Goal: Information Seeking & Learning: Check status

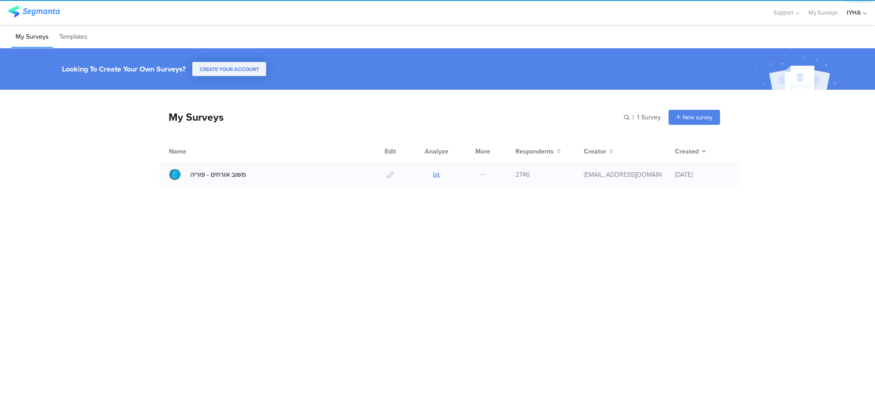
click at [436, 171] on icon at bounding box center [436, 174] width 7 height 7
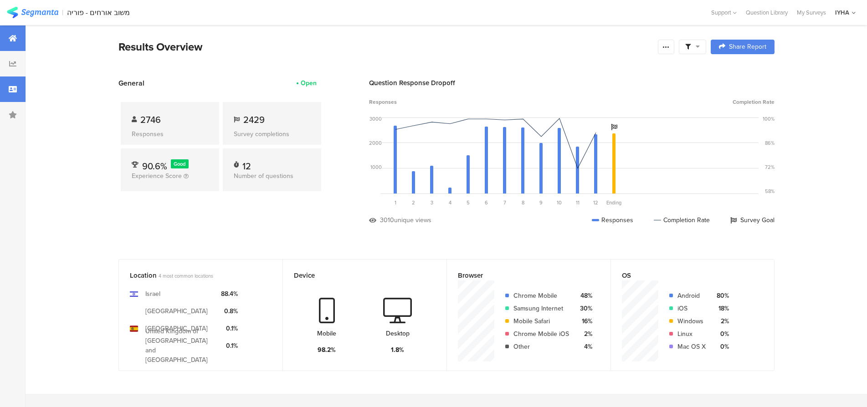
click at [19, 93] on div at bounding box center [13, 90] width 26 height 26
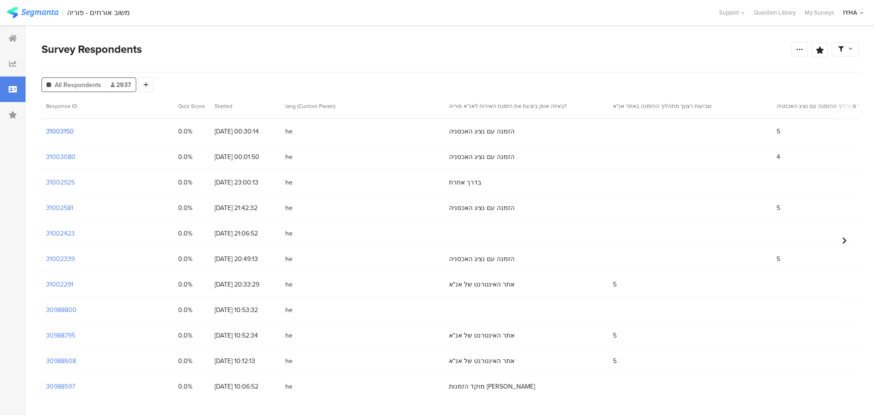
click at [60, 131] on section "31003150" at bounding box center [60, 132] width 28 height 10
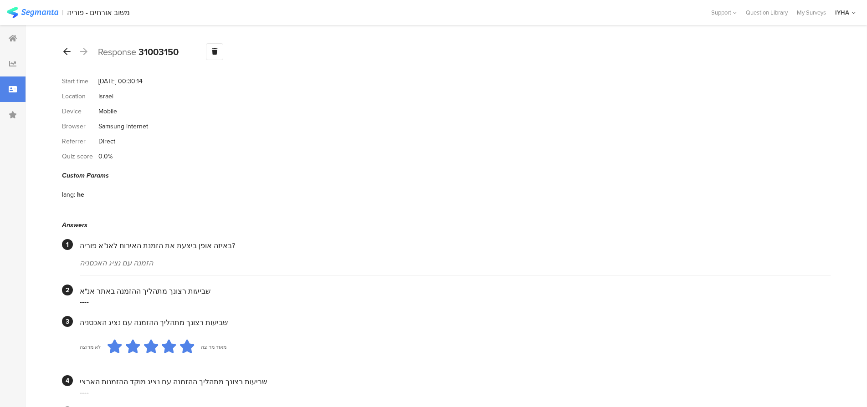
click at [67, 54] on icon at bounding box center [66, 51] width 7 height 8
click at [67, 51] on icon at bounding box center [66, 51] width 7 height 8
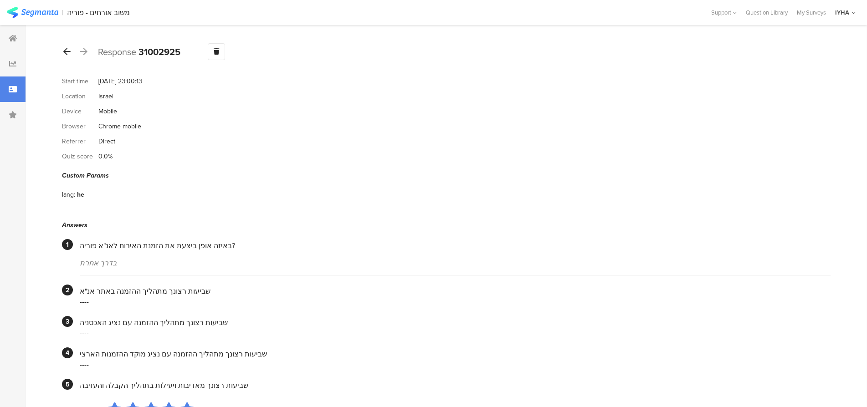
click at [66, 50] on icon at bounding box center [66, 51] width 7 height 8
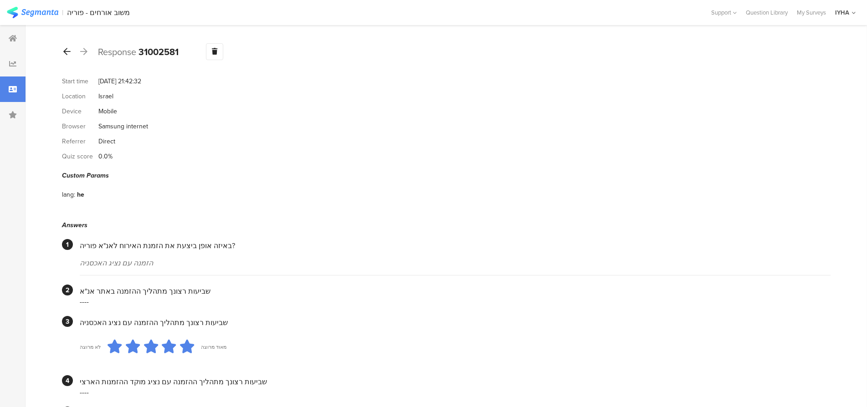
click at [65, 51] on icon at bounding box center [66, 51] width 7 height 8
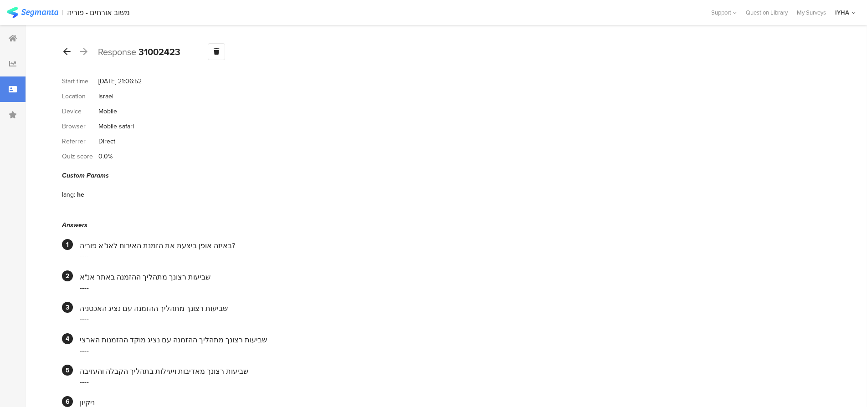
click at [70, 52] on icon at bounding box center [66, 51] width 7 height 8
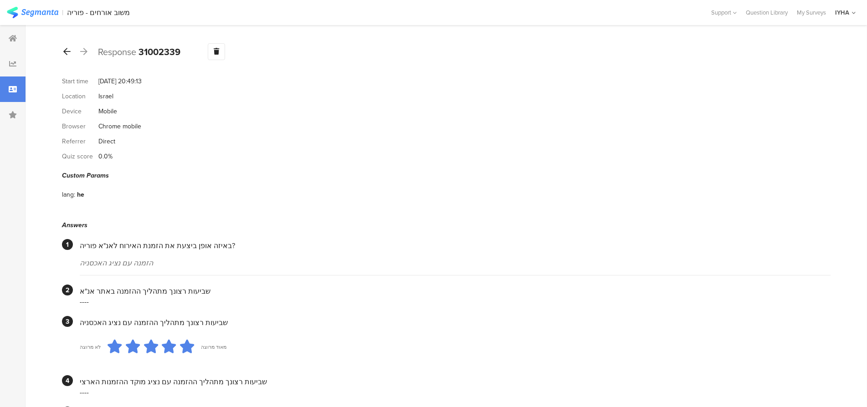
click at [64, 52] on icon at bounding box center [66, 51] width 7 height 8
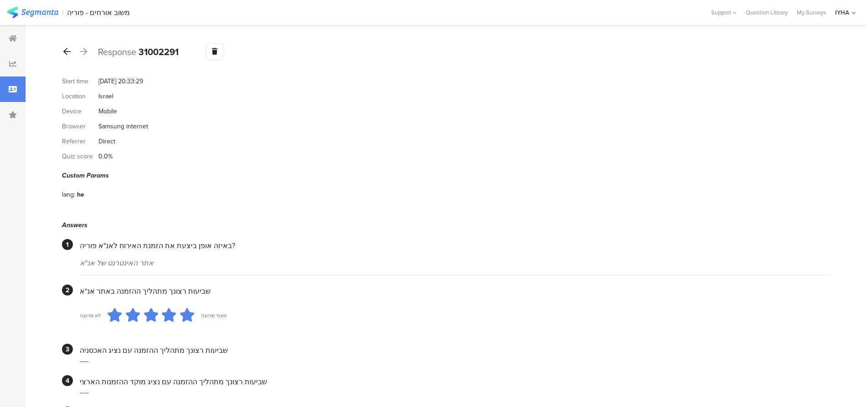
click at [65, 50] on icon at bounding box center [66, 51] width 7 height 8
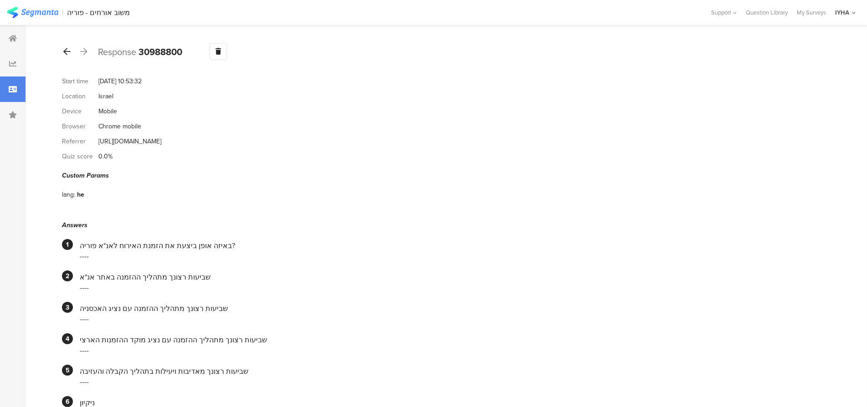
click at [66, 51] on icon at bounding box center [66, 51] width 7 height 8
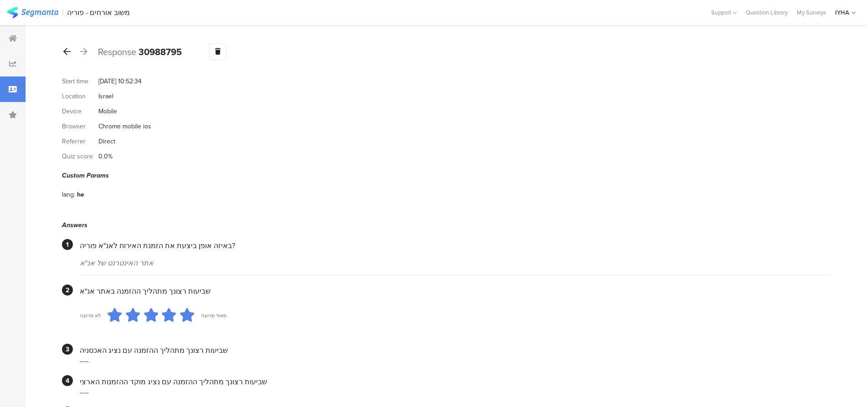
click at [66, 55] on icon at bounding box center [66, 51] width 7 height 8
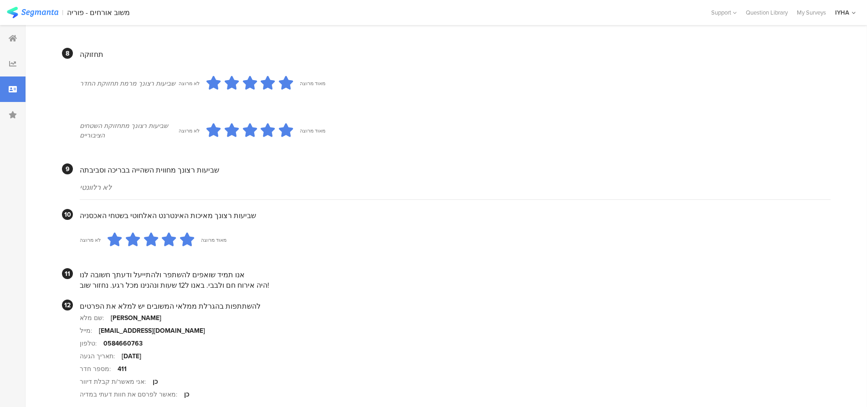
scroll to position [729, 0]
